Goal: Answer question/provide support: Ask a question

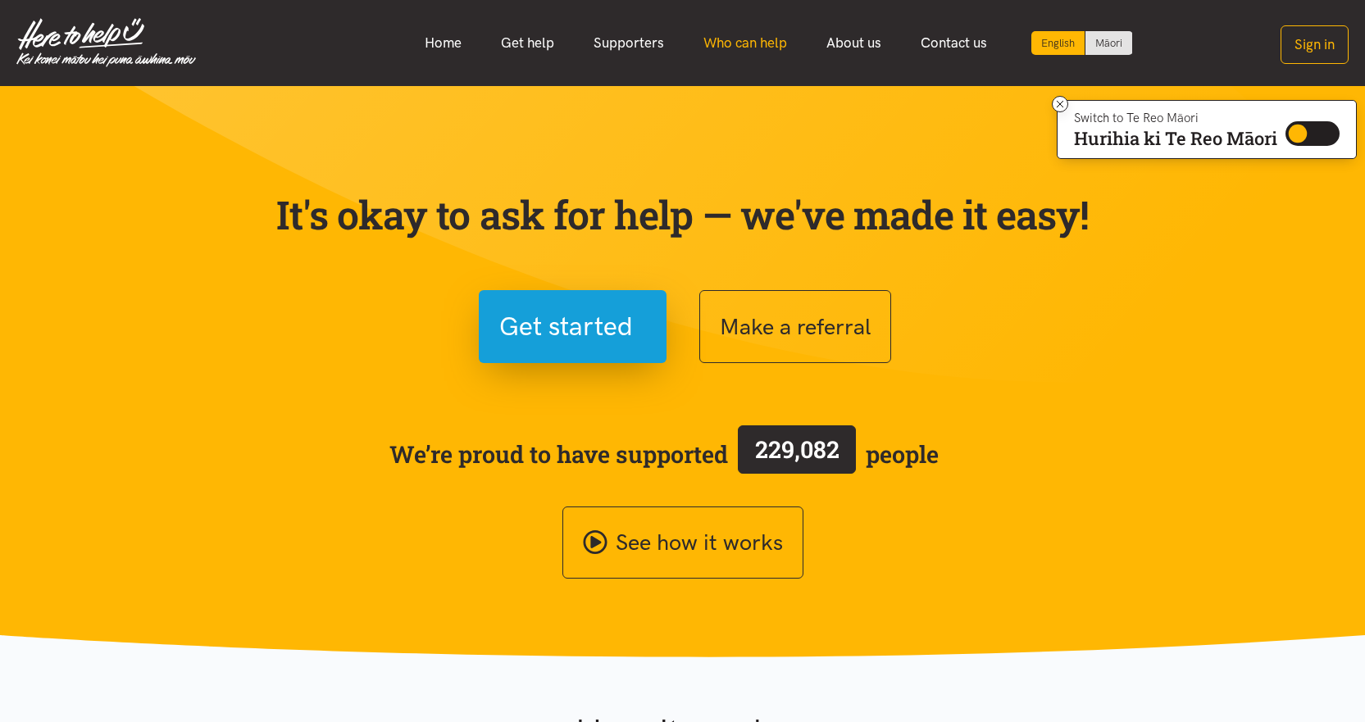
click at [745, 45] on link "Who can help" at bounding box center [745, 42] width 123 height 35
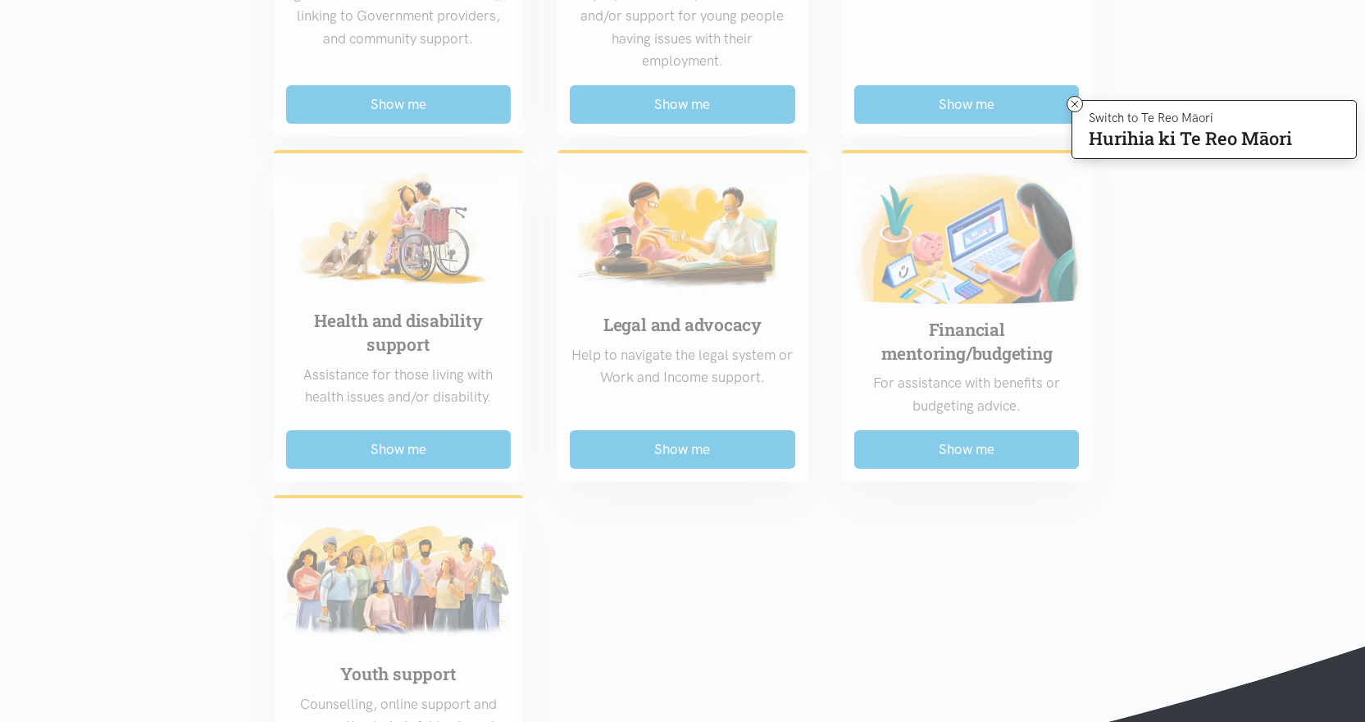
scroll to position [1066, 0]
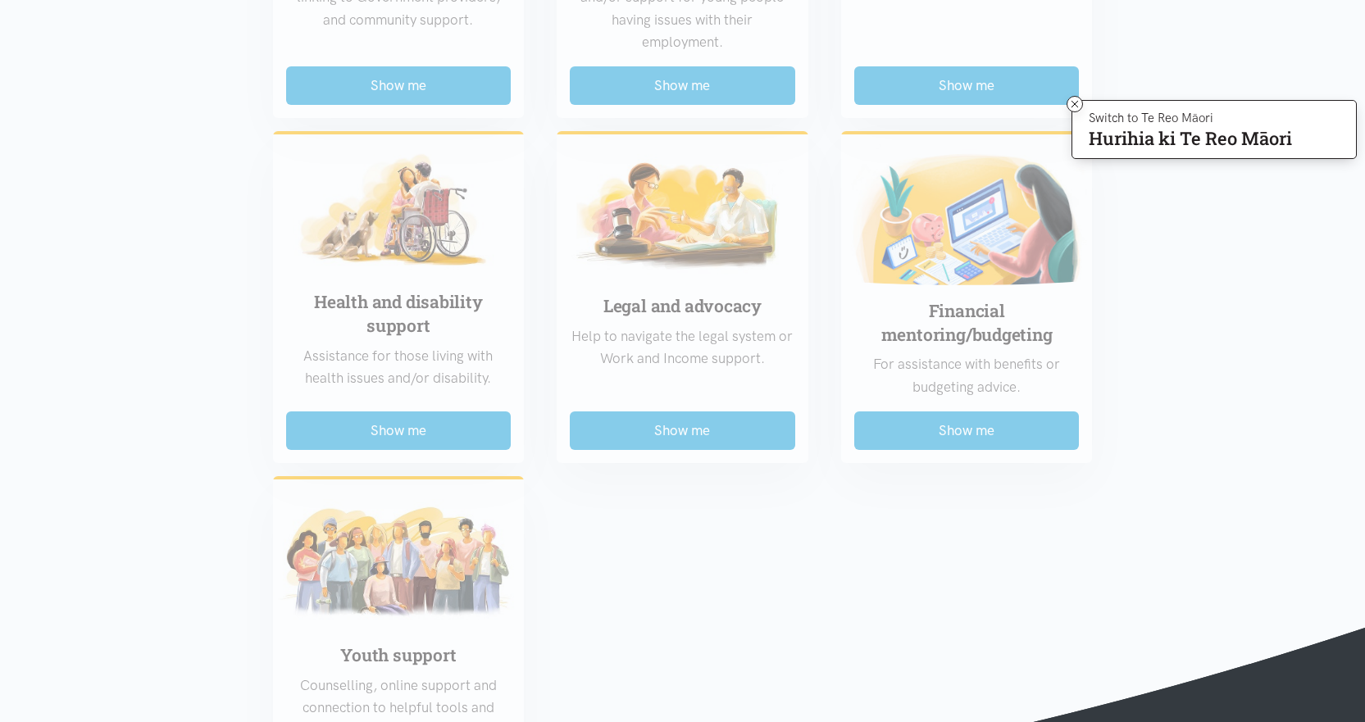
click at [398, 435] on div "Food support For emergency cases only – will include essential non-perishable f…" at bounding box center [683, 96] width 853 height 1419
click at [375, 313] on div "Food support For emergency cases only – will include essential non-perishable f…" at bounding box center [683, 96] width 853 height 1419
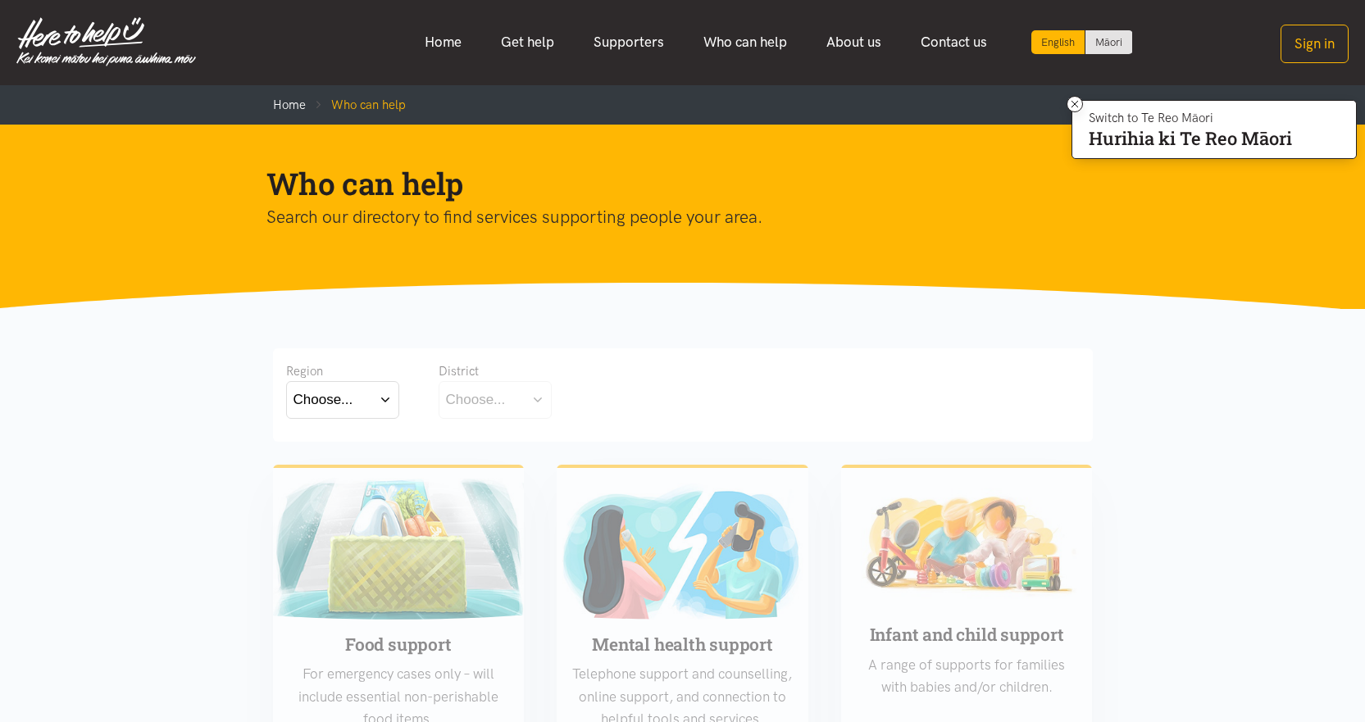
scroll to position [0, 0]
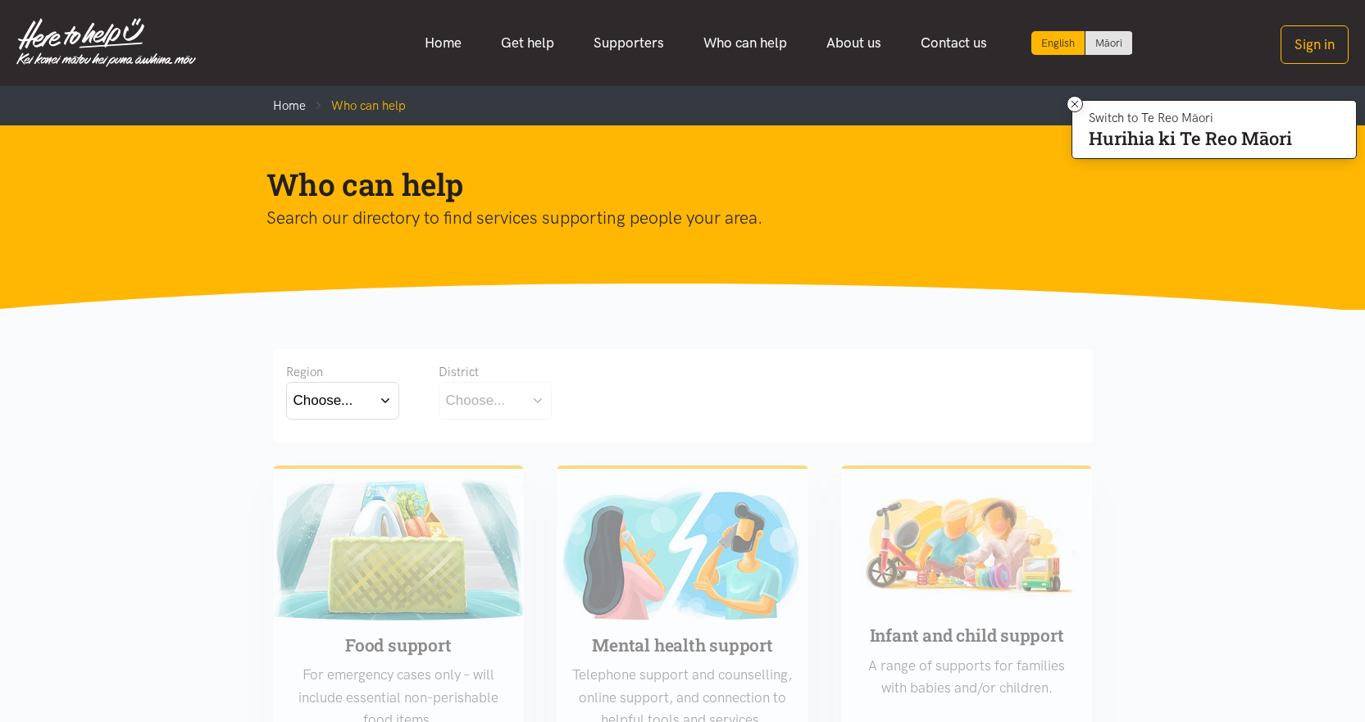
click at [387, 406] on button "Choose..." at bounding box center [342, 400] width 113 height 37
click at [361, 444] on label "Bay of Plenty" at bounding box center [339, 448] width 90 height 20
click at [0, 0] on input "Bay of Plenty" at bounding box center [0, 0] width 0 height 0
click at [582, 404] on button "Choose..." at bounding box center [521, 400] width 164 height 37
click at [502, 470] on label "[GEOGRAPHIC_DATA]" at bounding box center [520, 472] width 149 height 20
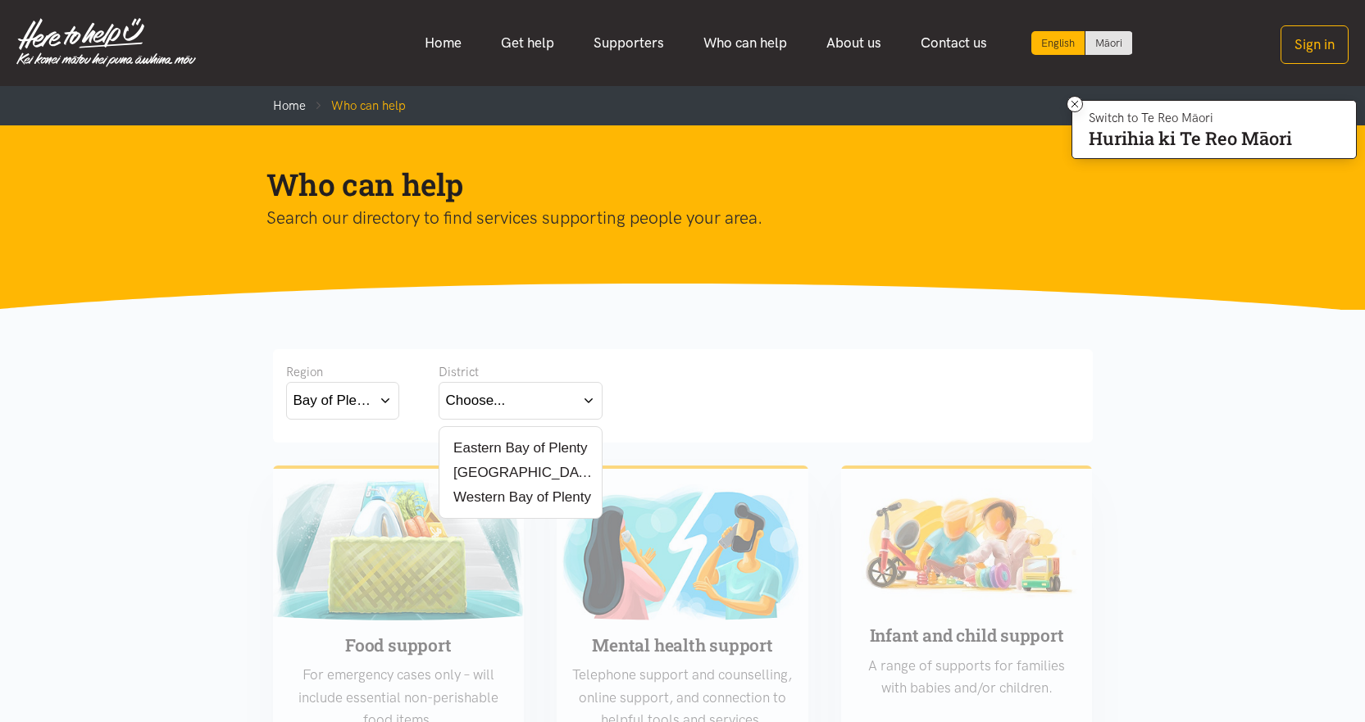
click at [0, 0] on input "[GEOGRAPHIC_DATA]" at bounding box center [0, 0] width 0 height 0
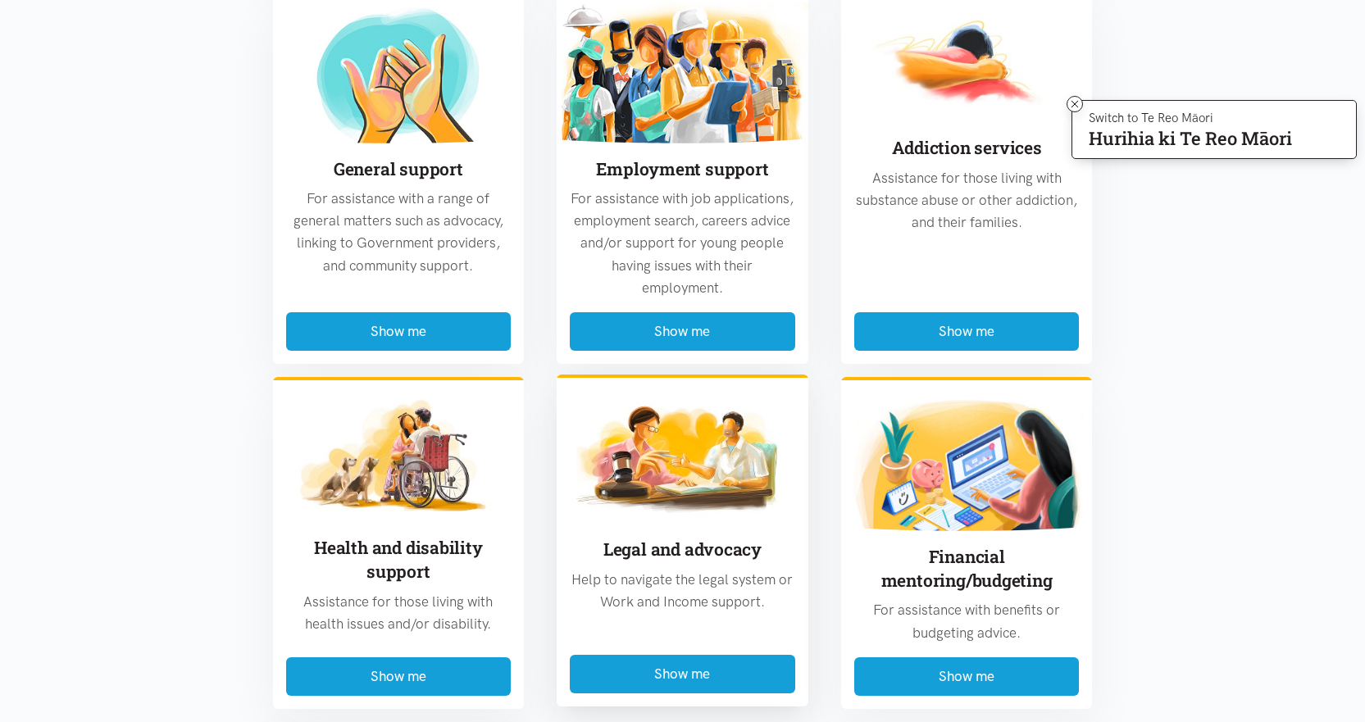
scroll to position [1148, 0]
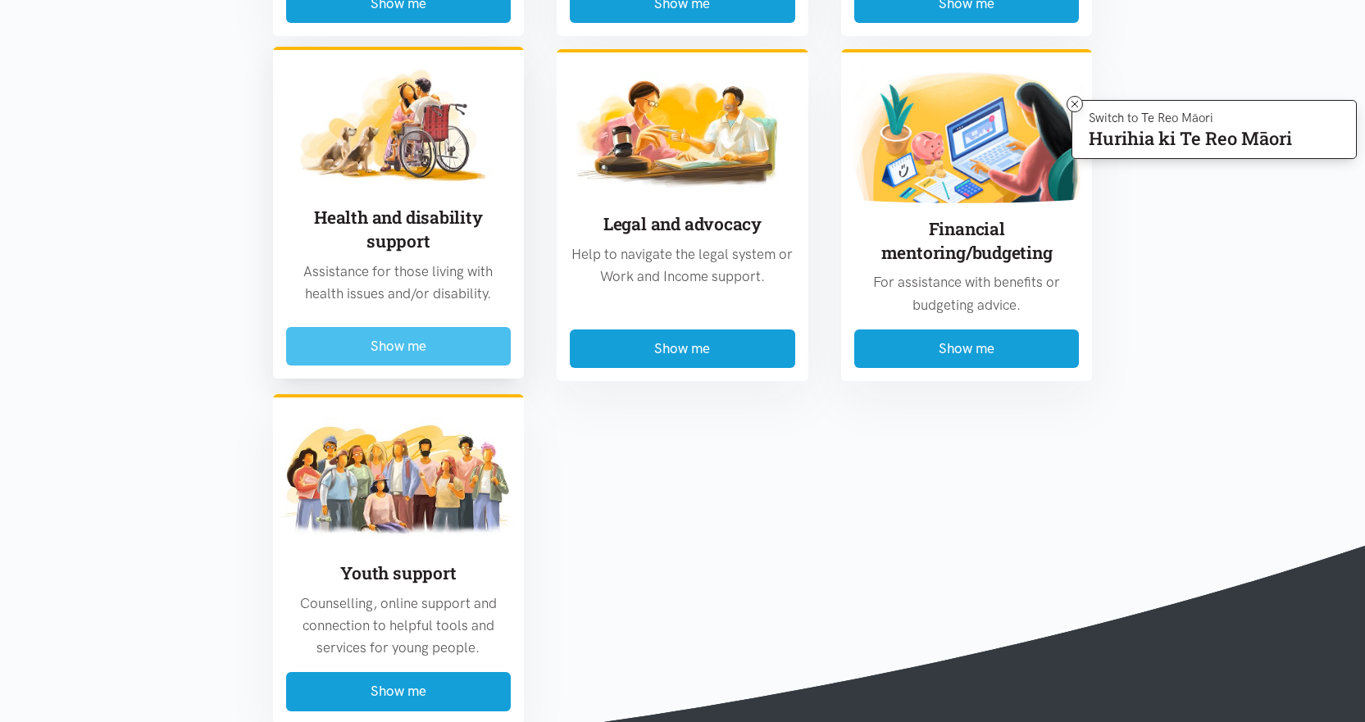
click at [395, 353] on button "Show me" at bounding box center [398, 346] width 225 height 39
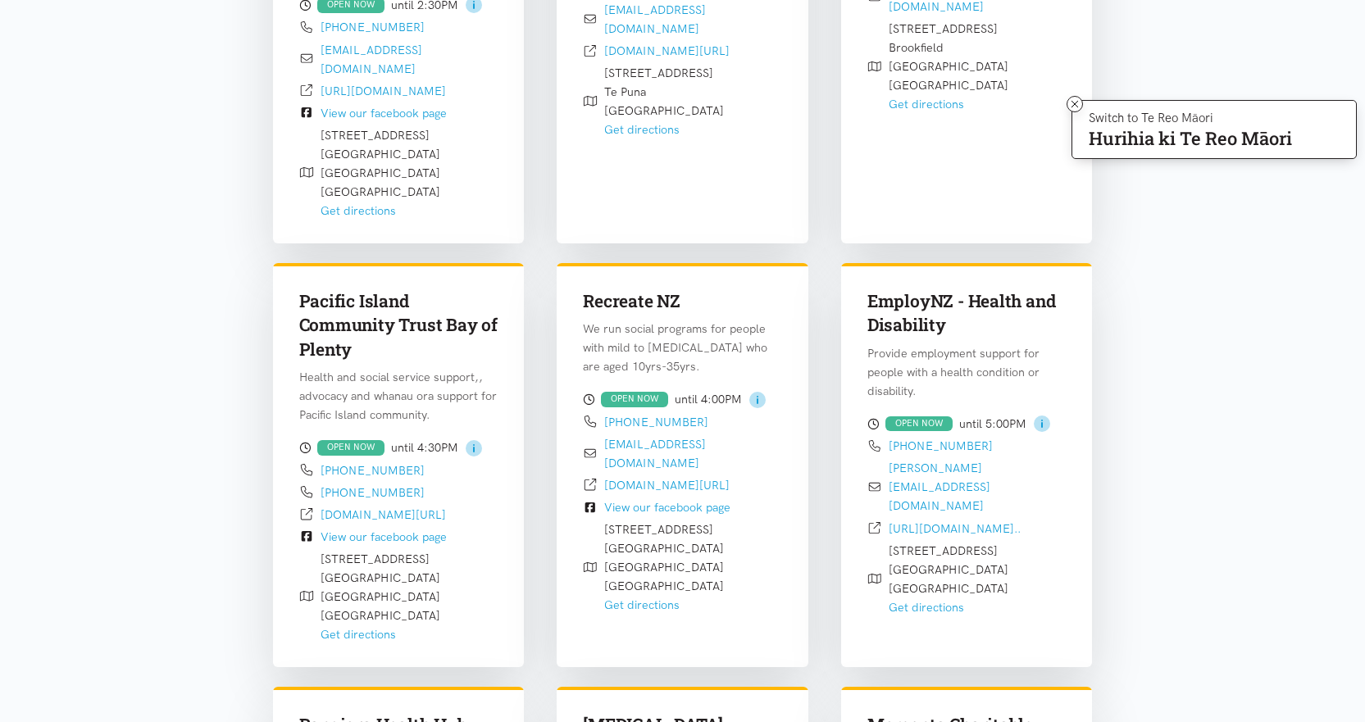
scroll to position [400, 0]
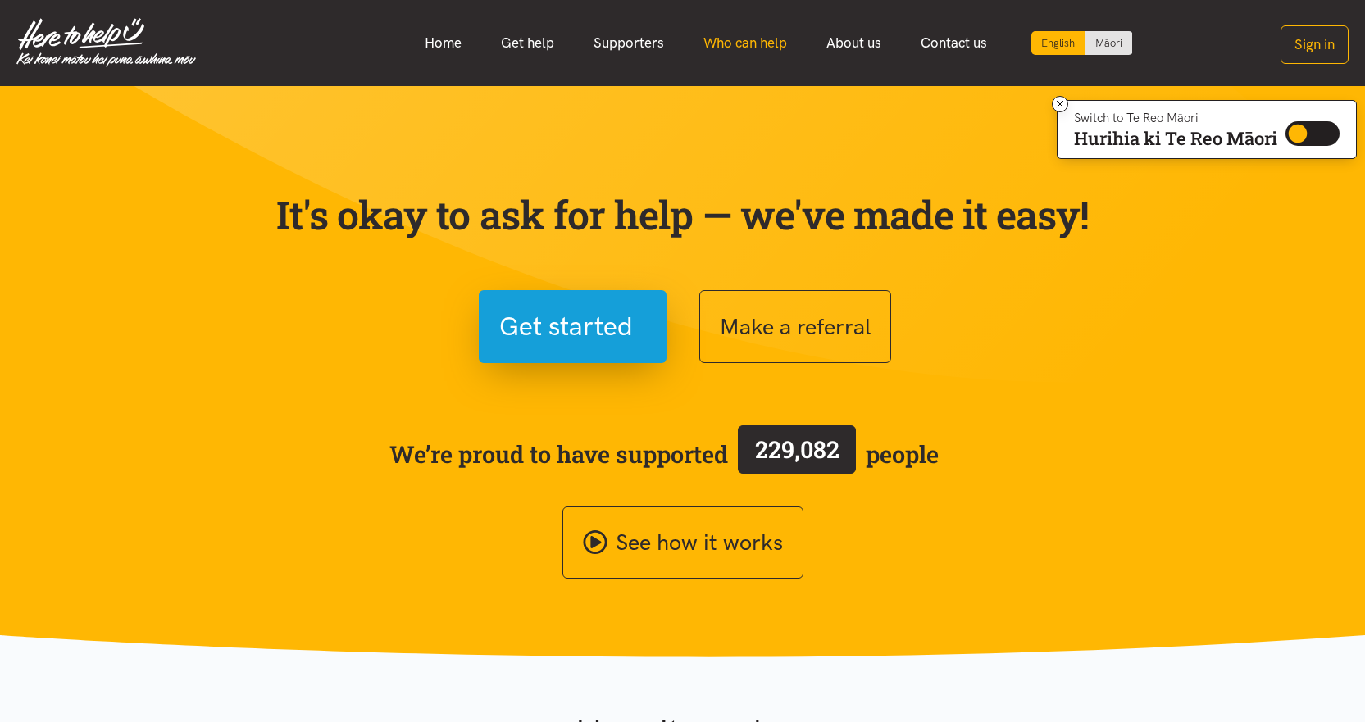
click at [750, 48] on link "Who can help" at bounding box center [745, 42] width 123 height 35
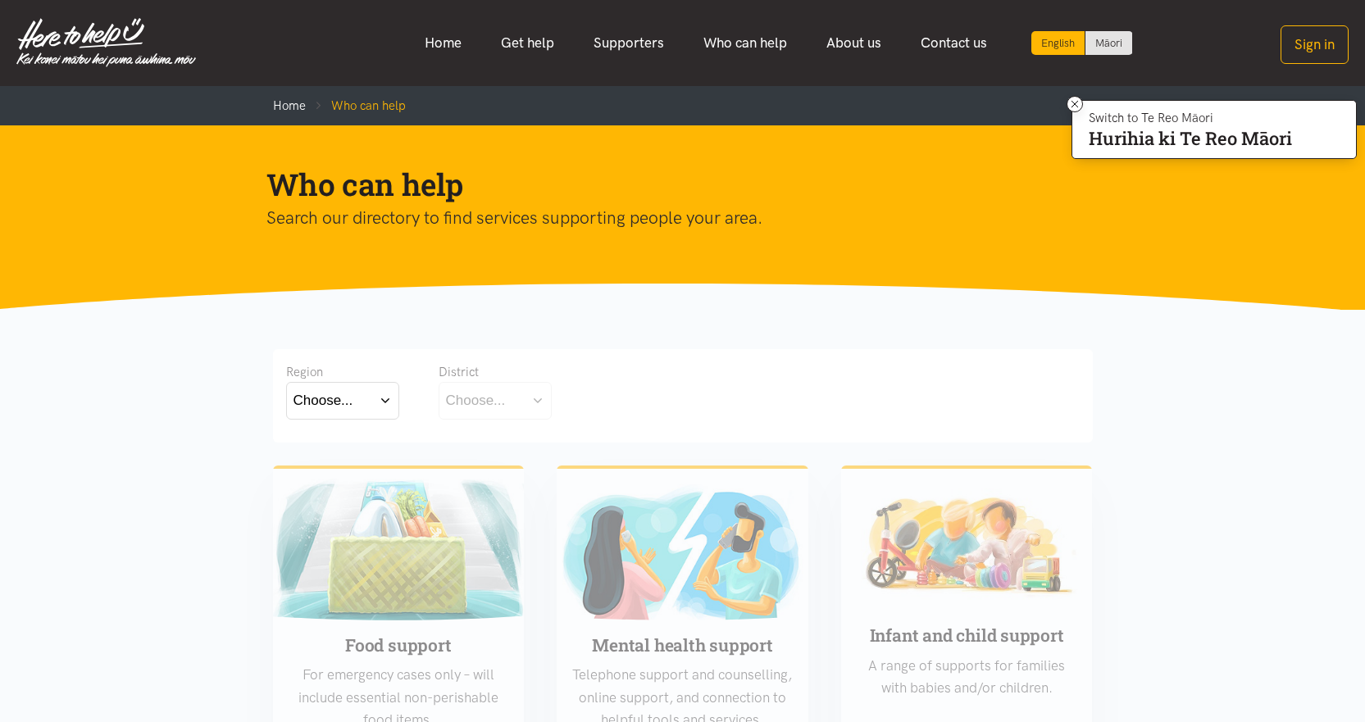
click at [383, 399] on button "Choose..." at bounding box center [342, 400] width 113 height 37
click at [353, 445] on label "Bay of Plenty" at bounding box center [339, 448] width 90 height 20
click at [0, 0] on input "Bay of Plenty" at bounding box center [0, 0] width 0 height 0
click at [521, 398] on button "Choose..." at bounding box center [521, 400] width 164 height 37
click at [490, 479] on label "[GEOGRAPHIC_DATA]" at bounding box center [520, 472] width 149 height 20
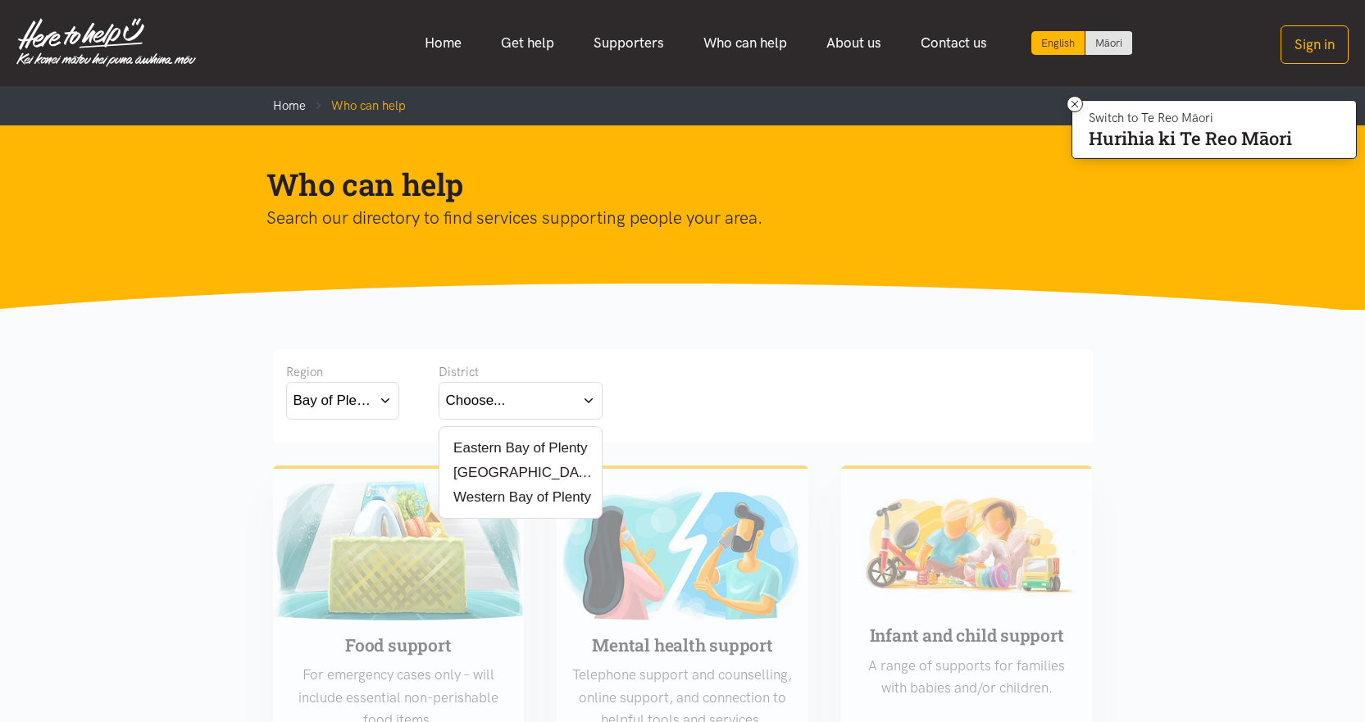
click at [0, 0] on input "[GEOGRAPHIC_DATA]" at bounding box center [0, 0] width 0 height 0
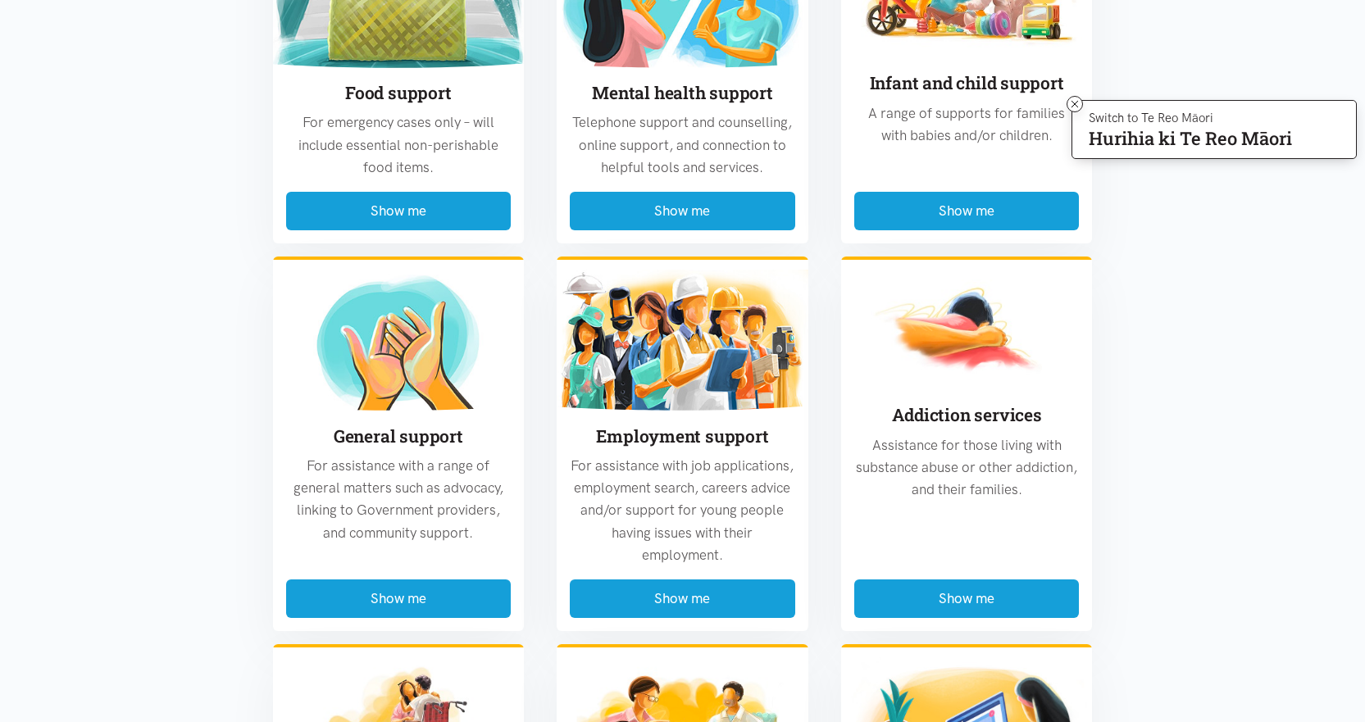
scroll to position [574, 0]
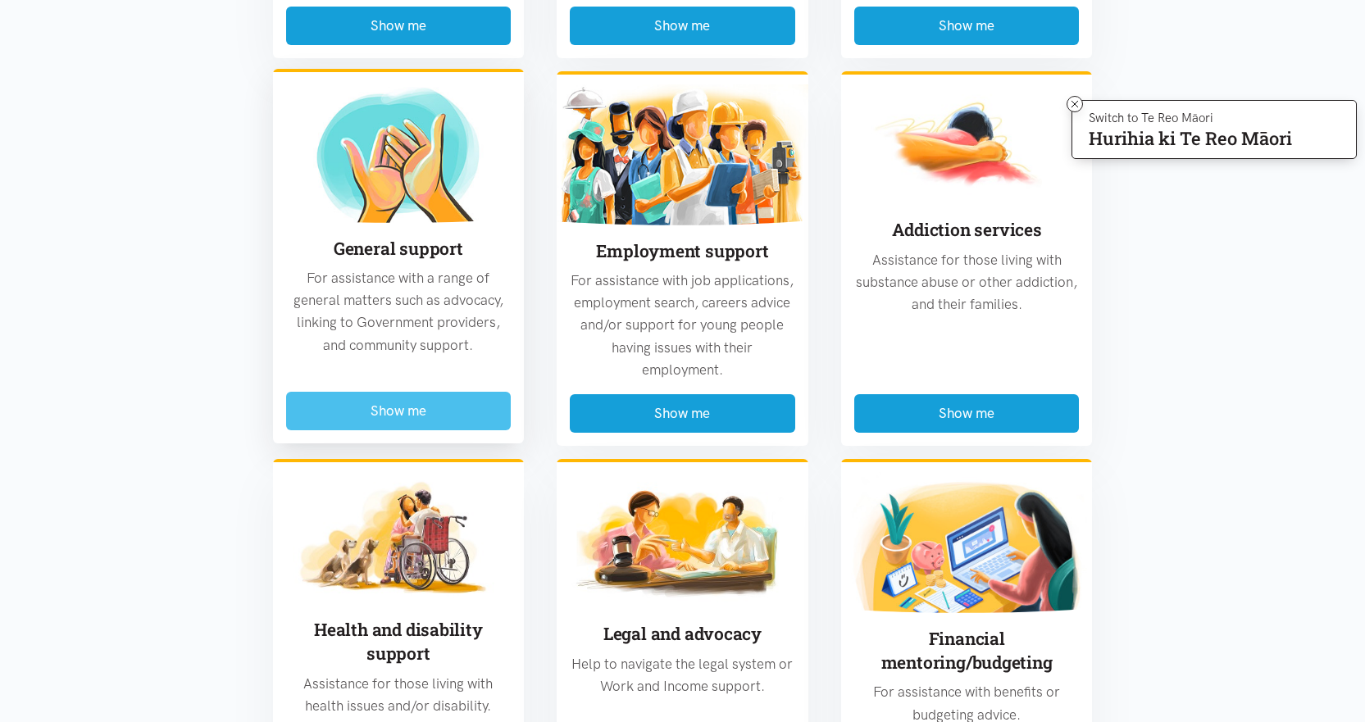
click at [433, 407] on button "Show me" at bounding box center [398, 411] width 225 height 39
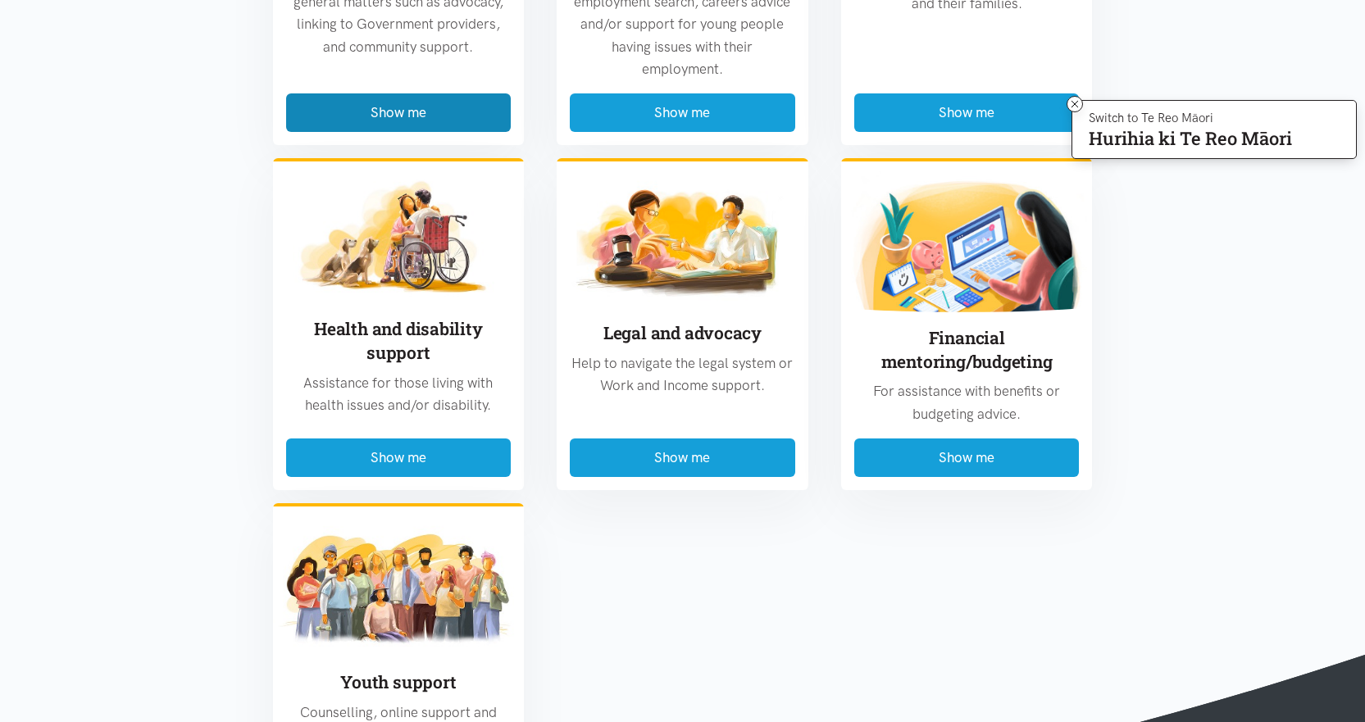
scroll to position [4418, 0]
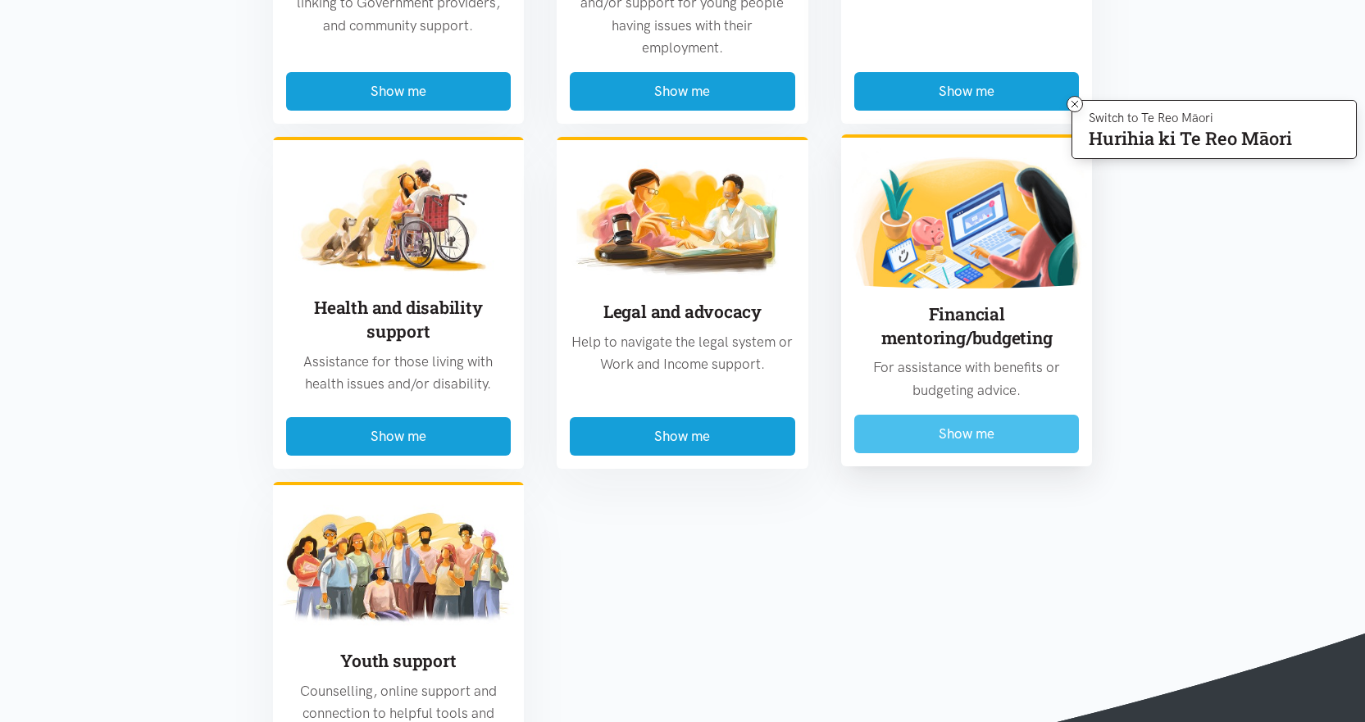
click at [916, 415] on button "Show me" at bounding box center [966, 434] width 225 height 39
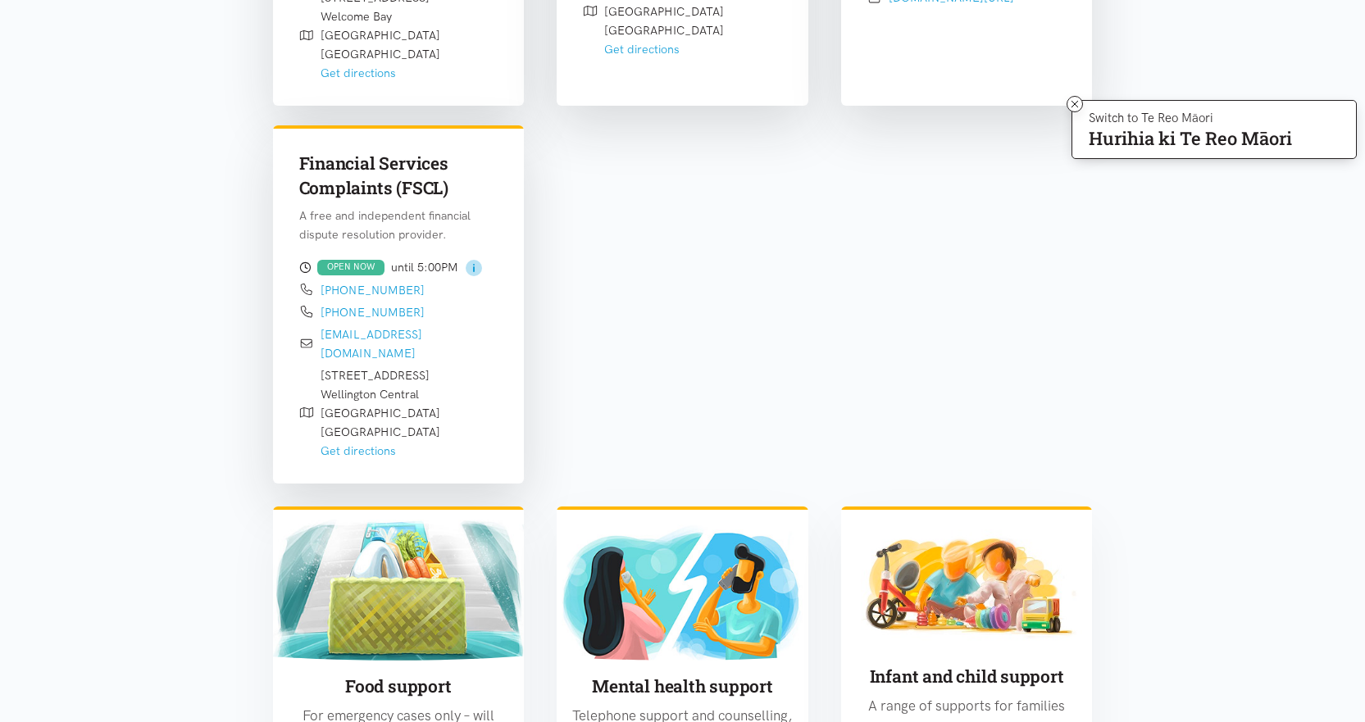
scroll to position [1220, 0]
